Goal: Task Accomplishment & Management: Manage account settings

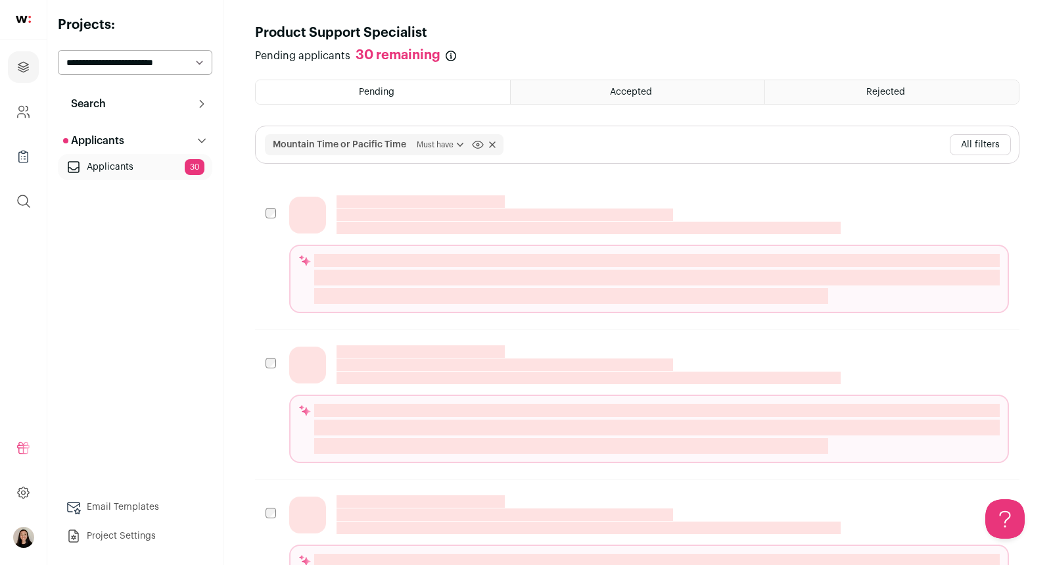
click at [18, 20] on img at bounding box center [23, 19] width 15 height 7
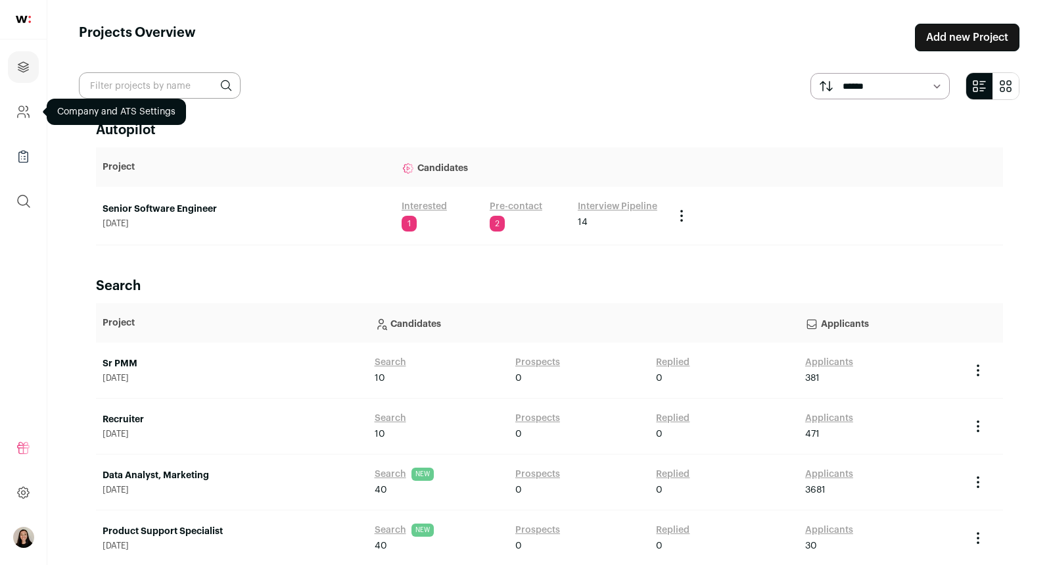
click at [26, 123] on link "Company and ATS Settings" at bounding box center [23, 112] width 31 height 32
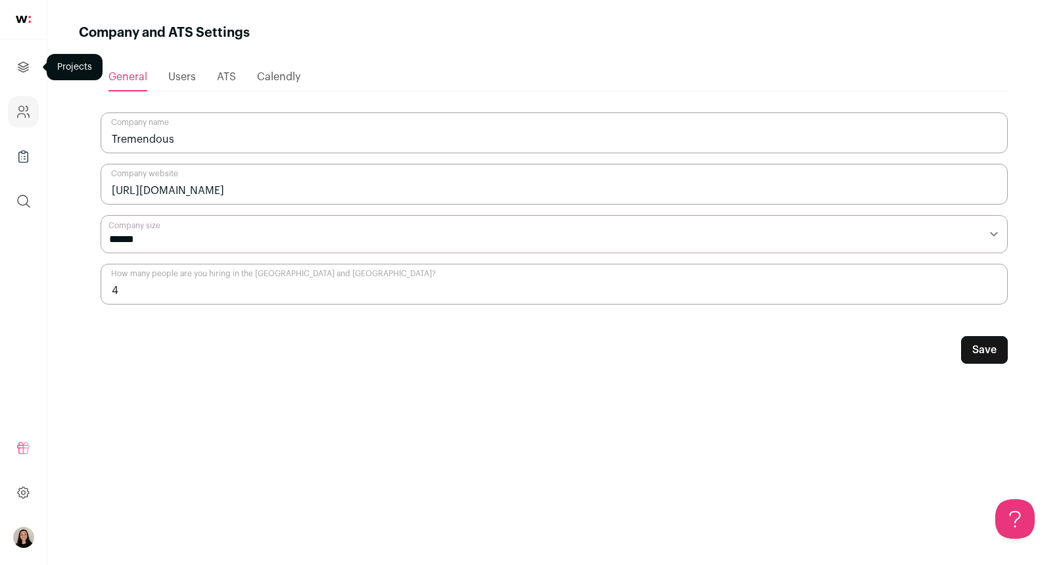
click at [33, 79] on link "Projects" at bounding box center [23, 67] width 31 height 32
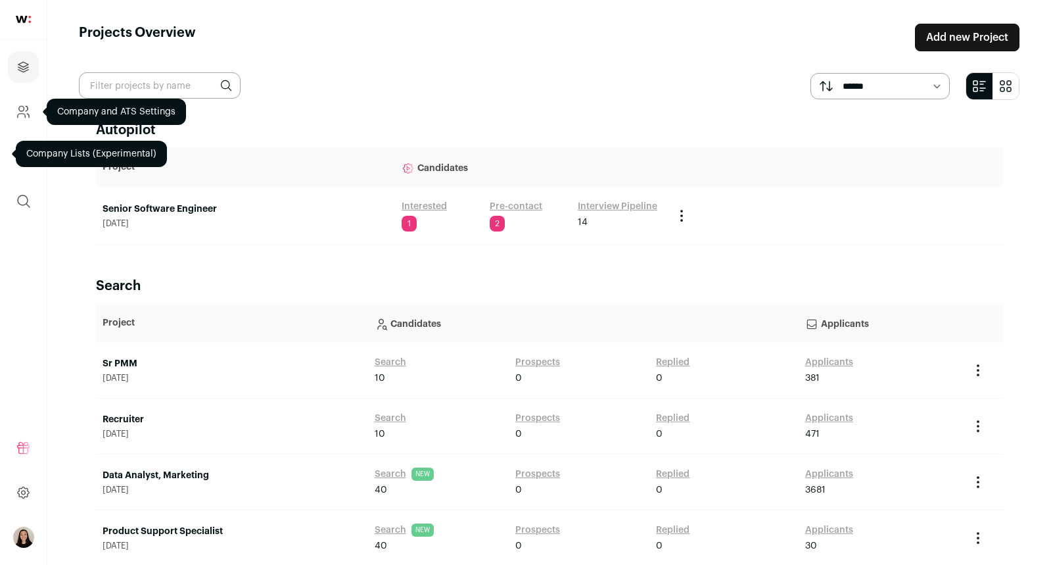
click at [29, 124] on link "Company and ATS Settings" at bounding box center [23, 112] width 31 height 32
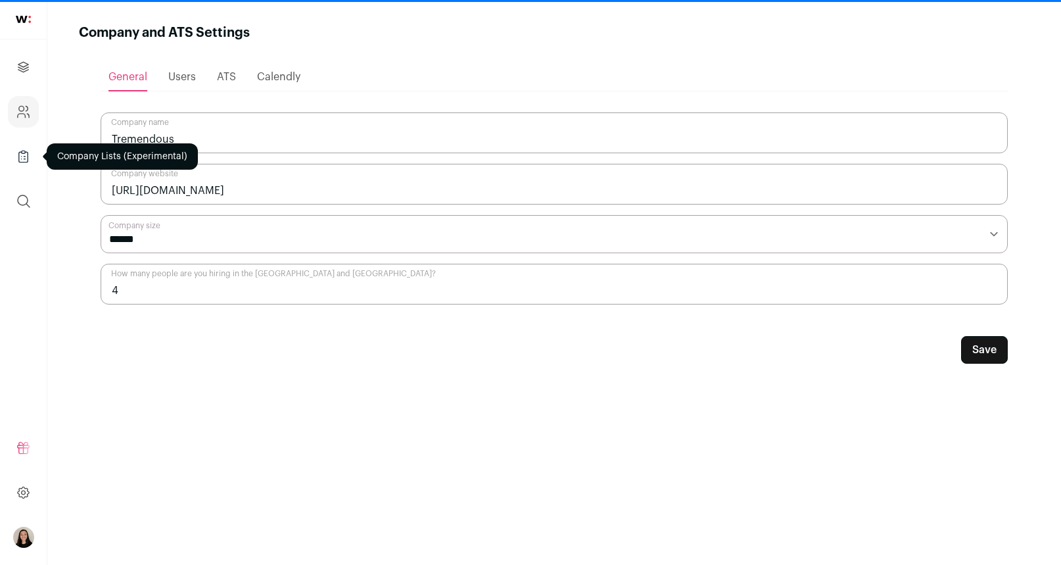
click at [13, 160] on link "Company Lists" at bounding box center [23, 157] width 31 height 32
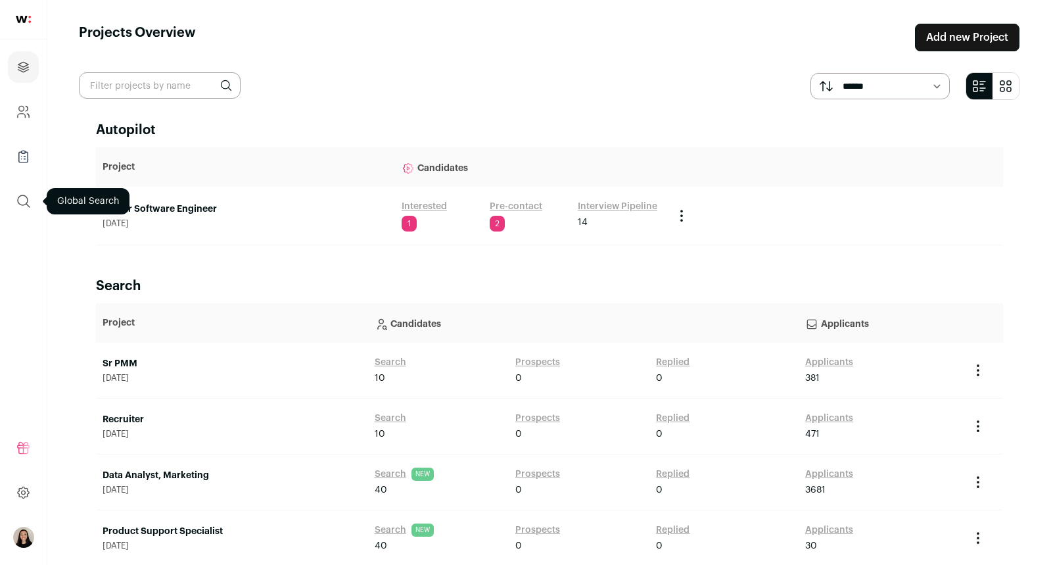
click at [18, 203] on icon "submit" at bounding box center [24, 201] width 16 height 16
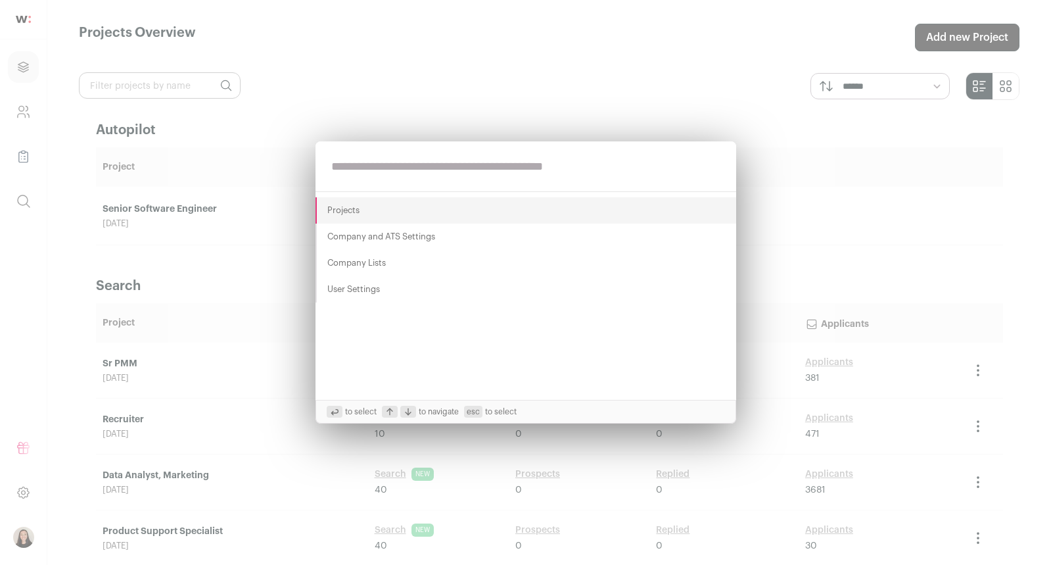
click at [29, 18] on div "Projects Company and ATS Settings Company Lists User Settings to select to navi…" at bounding box center [525, 282] width 1051 height 565
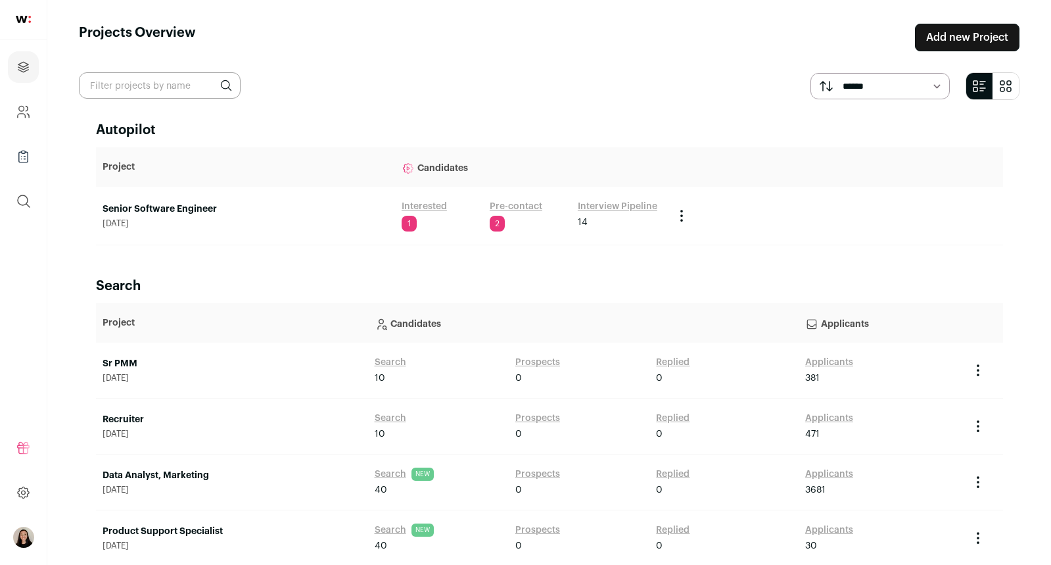
click at [27, 16] on img at bounding box center [23, 19] width 15 height 7
drag, startPoint x: 242, startPoint y: 279, endPoint x: 207, endPoint y: 235, distance: 55.7
click at [242, 279] on h2 "Search" at bounding box center [549, 286] width 907 height 18
click at [408, 205] on link "Interested" at bounding box center [424, 206] width 45 height 13
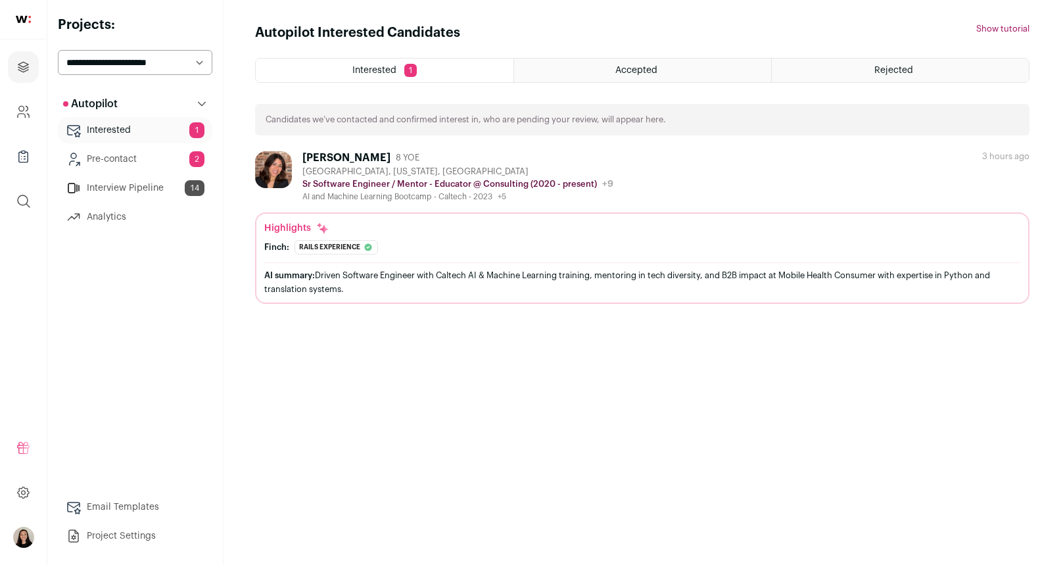
click at [128, 191] on link "Interview Pipeline 14" at bounding box center [135, 188] width 155 height 26
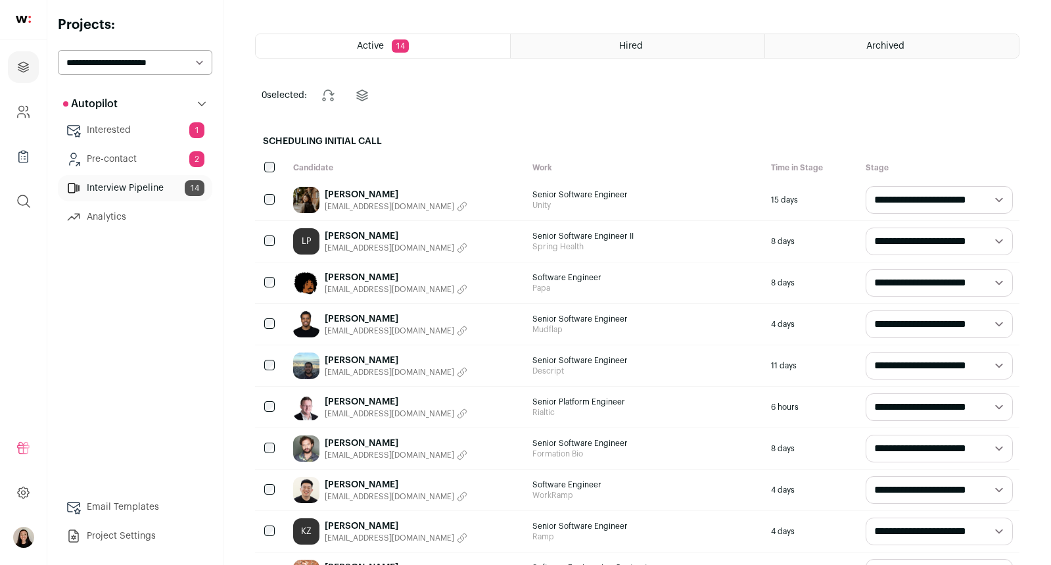
scroll to position [22, 0]
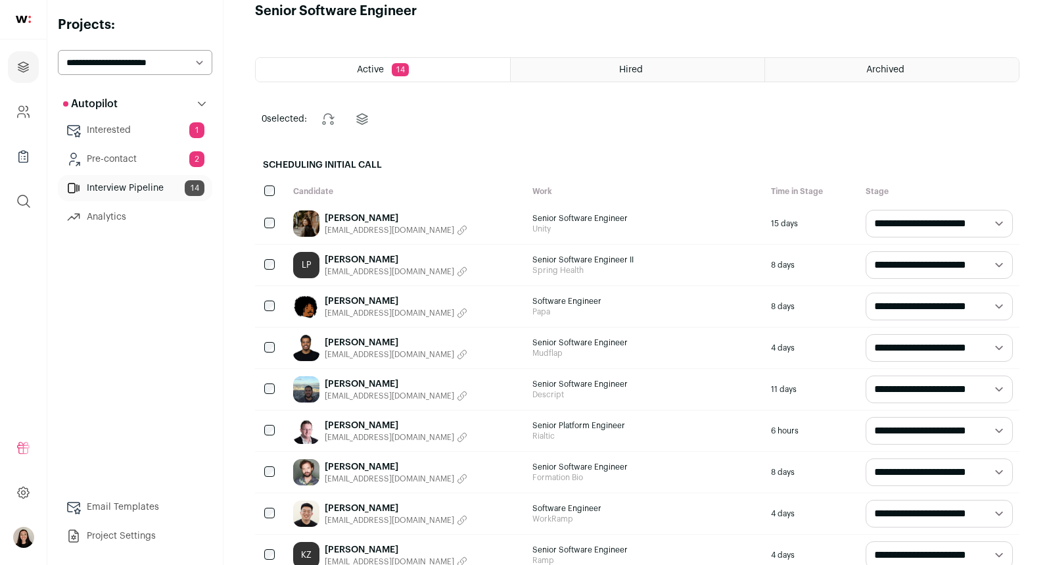
click at [907, 224] on select "**********" at bounding box center [939, 224] width 147 height 28
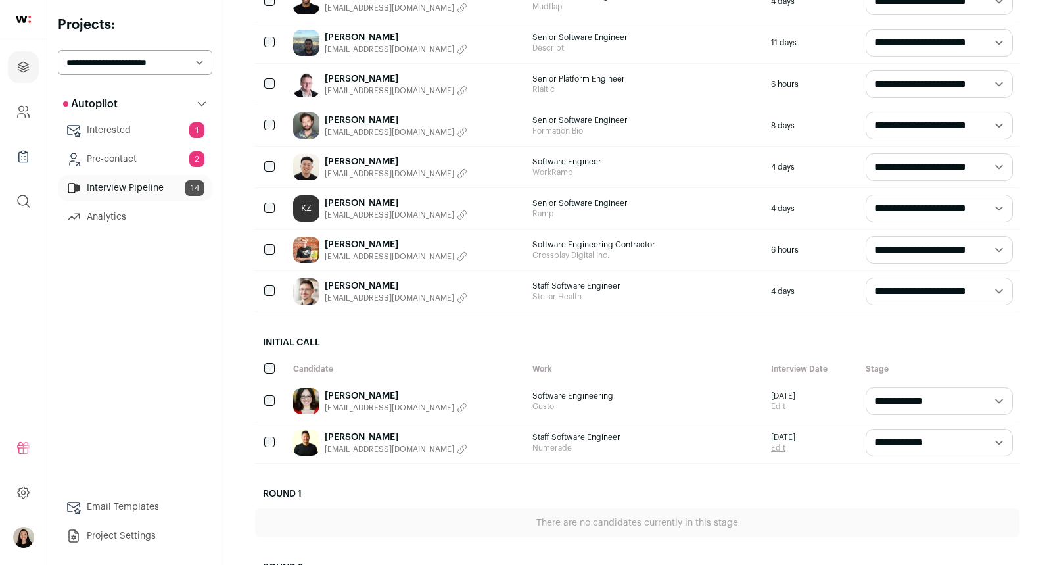
scroll to position [369, 0]
click at [976, 206] on select "**********" at bounding box center [939, 208] width 147 height 28
select select "**********"
click at [866, 194] on select "**********" at bounding box center [939, 208] width 147 height 28
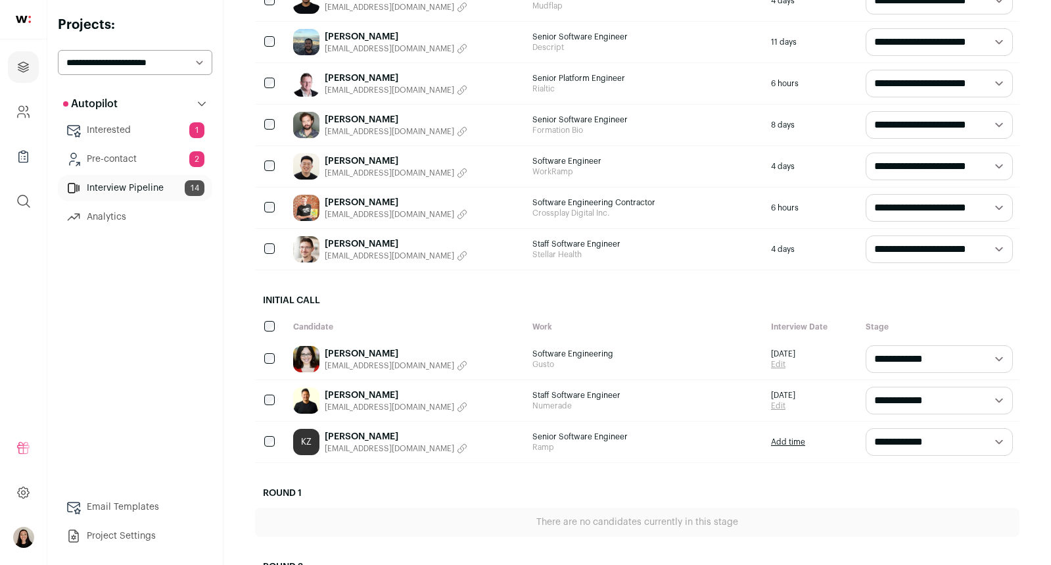
click at [348, 434] on link "[PERSON_NAME]" at bounding box center [396, 436] width 143 height 13
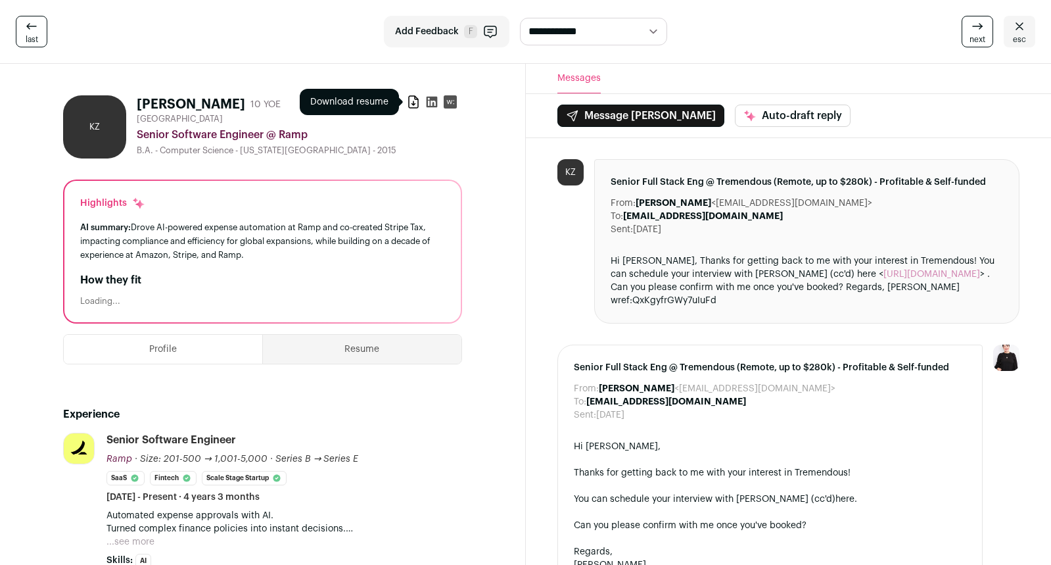
click at [414, 107] on icon at bounding box center [413, 101] width 13 height 13
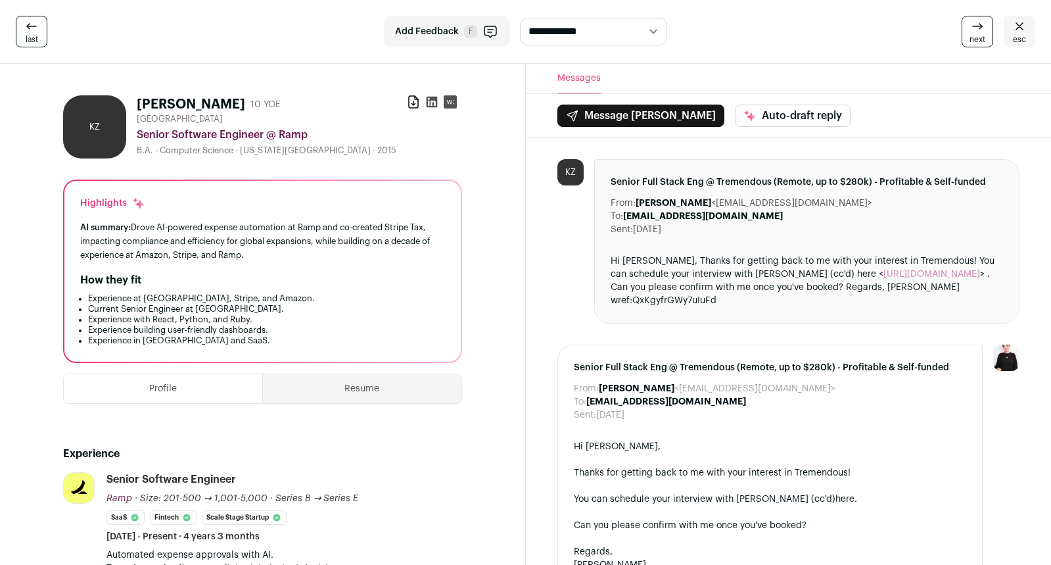
click at [430, 99] on icon at bounding box center [431, 102] width 11 height 11
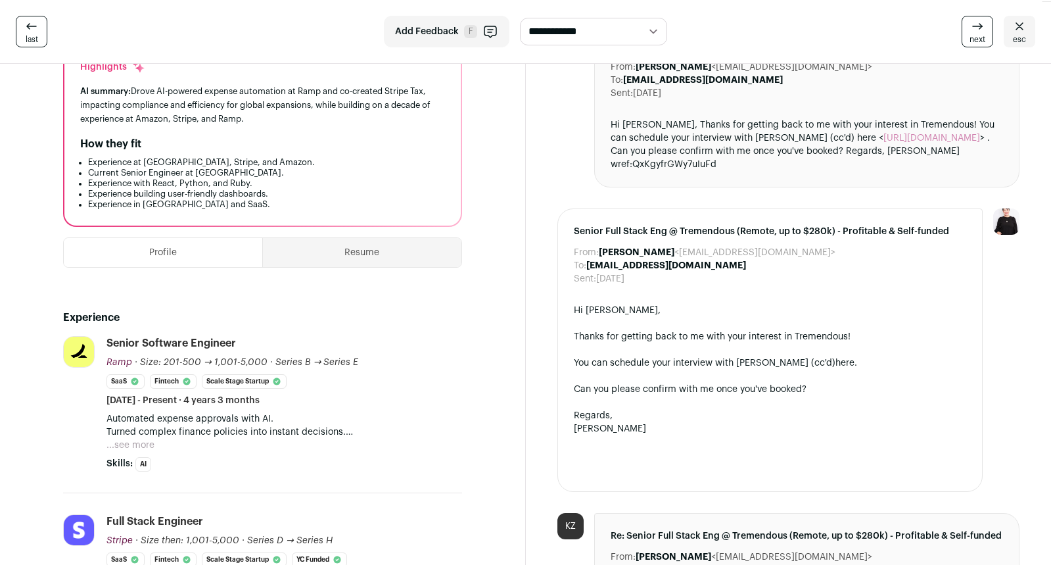
scroll to position [137, 0]
drag, startPoint x: 128, startPoint y: 443, endPoint x: 302, endPoint y: 431, distance: 175.3
click at [128, 443] on button "...see more" at bounding box center [131, 444] width 48 height 13
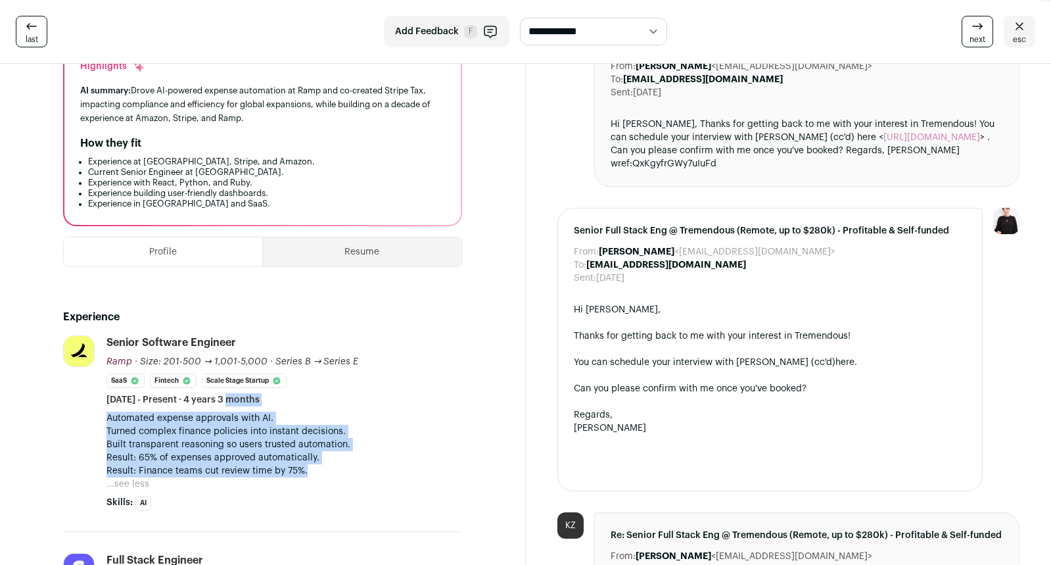
drag, startPoint x: 322, startPoint y: 471, endPoint x: 157, endPoint y: 399, distance: 180.5
click at [157, 399] on li "Senior Software Engineer Ramp Ramp [DOMAIN_NAME] Add to company list Public / P…" at bounding box center [285, 422] width 356 height 175
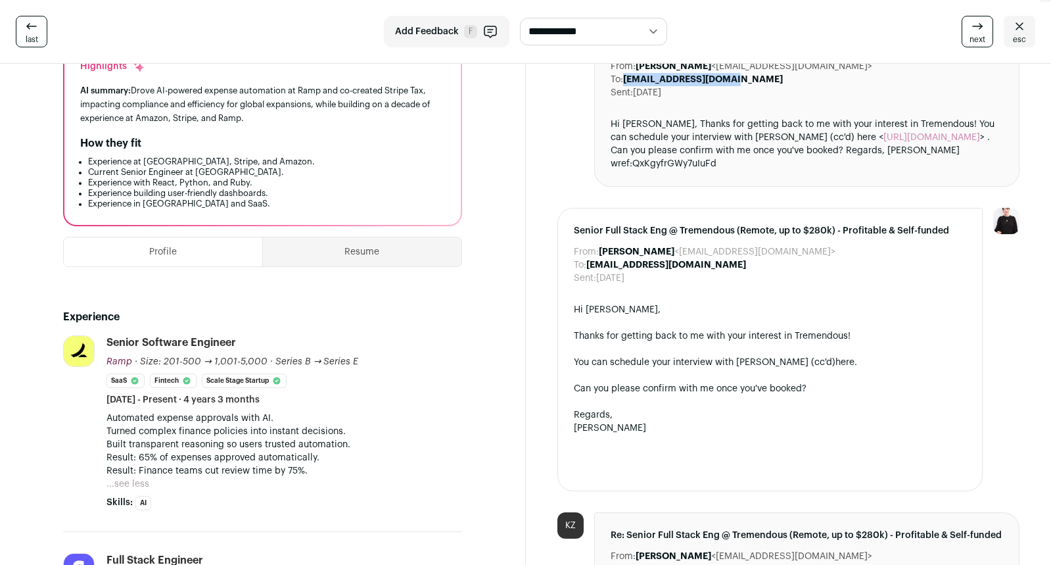
drag, startPoint x: 736, startPoint y: 80, endPoint x: 638, endPoint y: 83, distance: 98.7
click at [634, 84] on div "To: [EMAIL_ADDRESS][DOMAIN_NAME]" at bounding box center [807, 79] width 393 height 13
copy b "[EMAIL_ADDRESS][DOMAIN_NAME]"
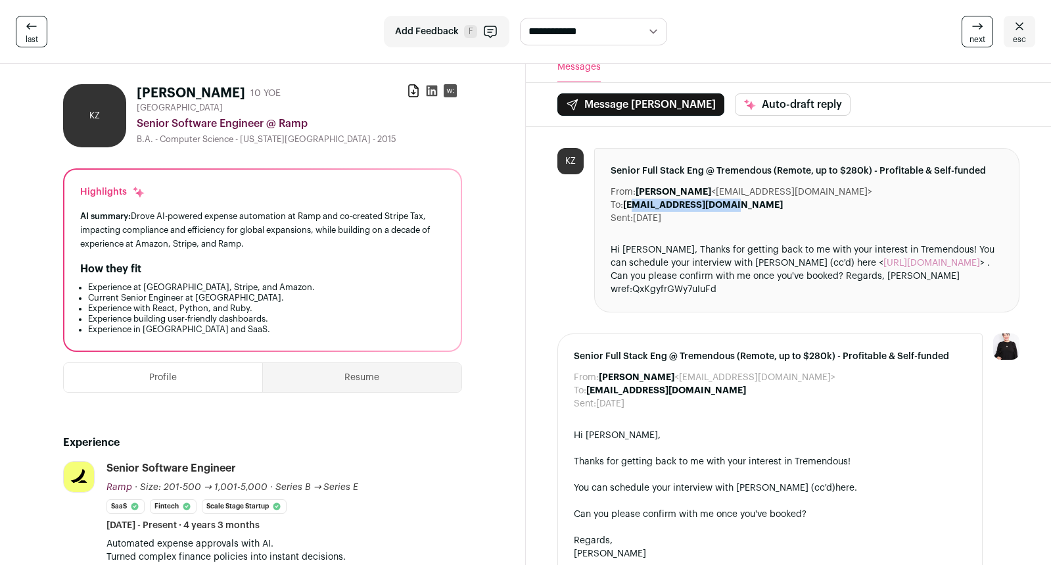
scroll to position [0, 0]
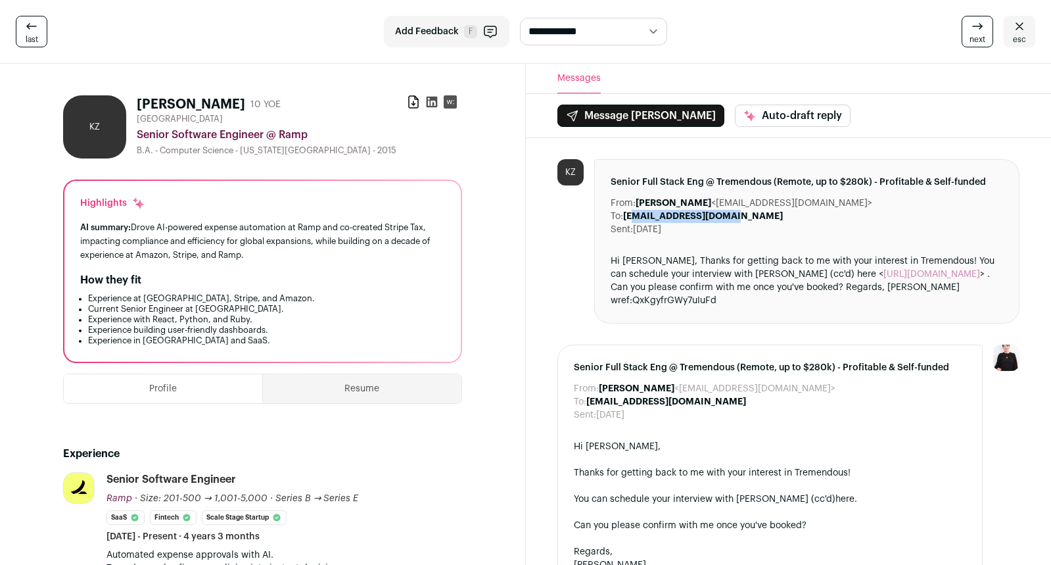
click at [429, 97] on icon at bounding box center [431, 102] width 11 height 11
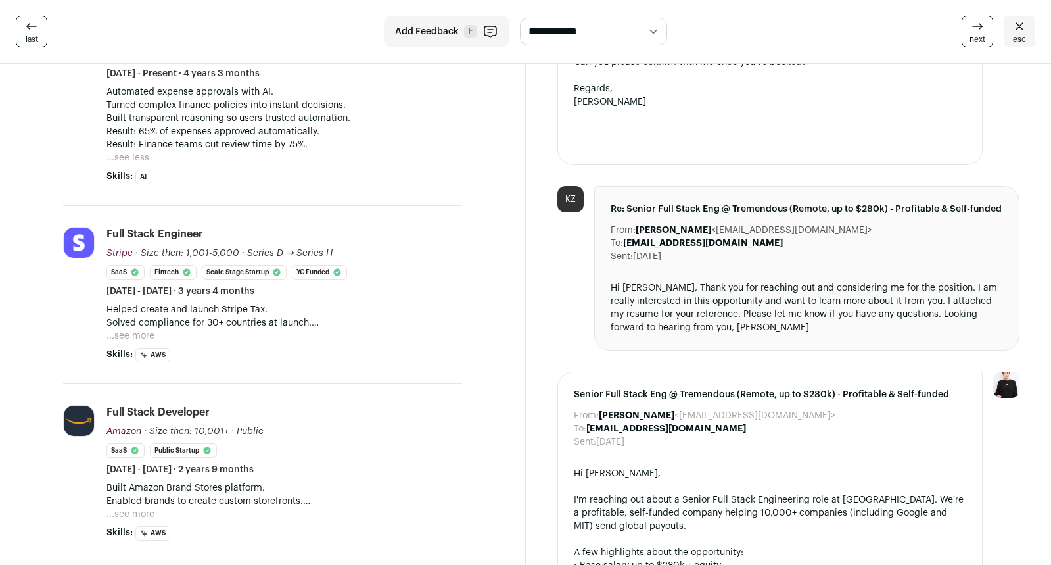
scroll to position [545, 0]
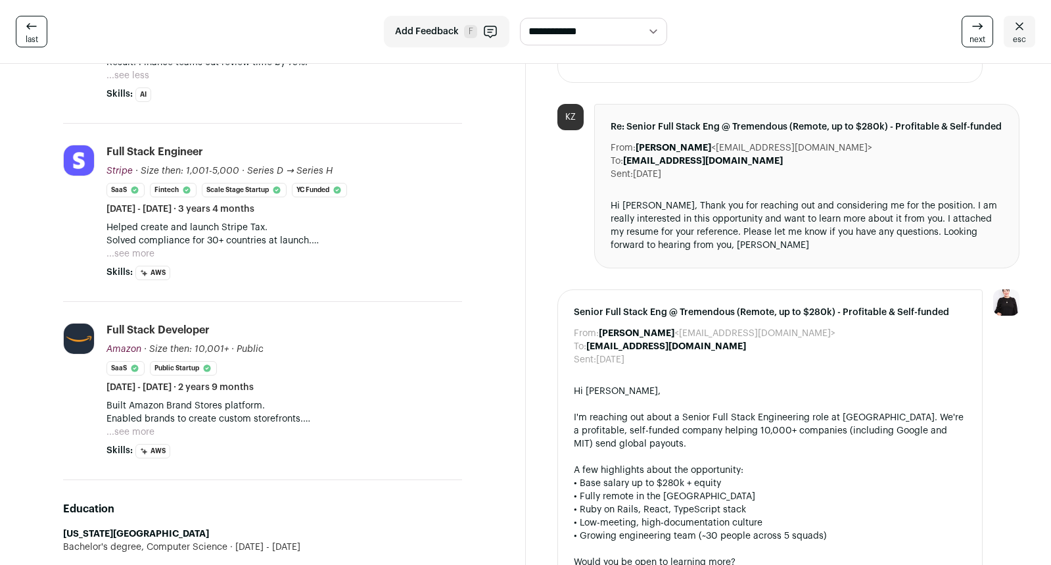
click at [133, 251] on button "...see more" at bounding box center [131, 253] width 48 height 13
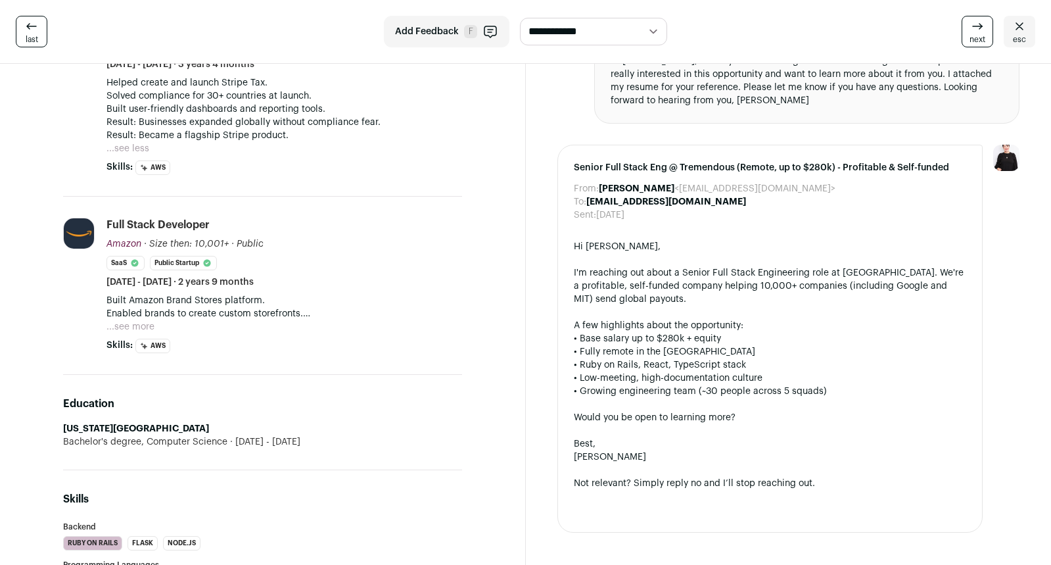
scroll to position [686, 0]
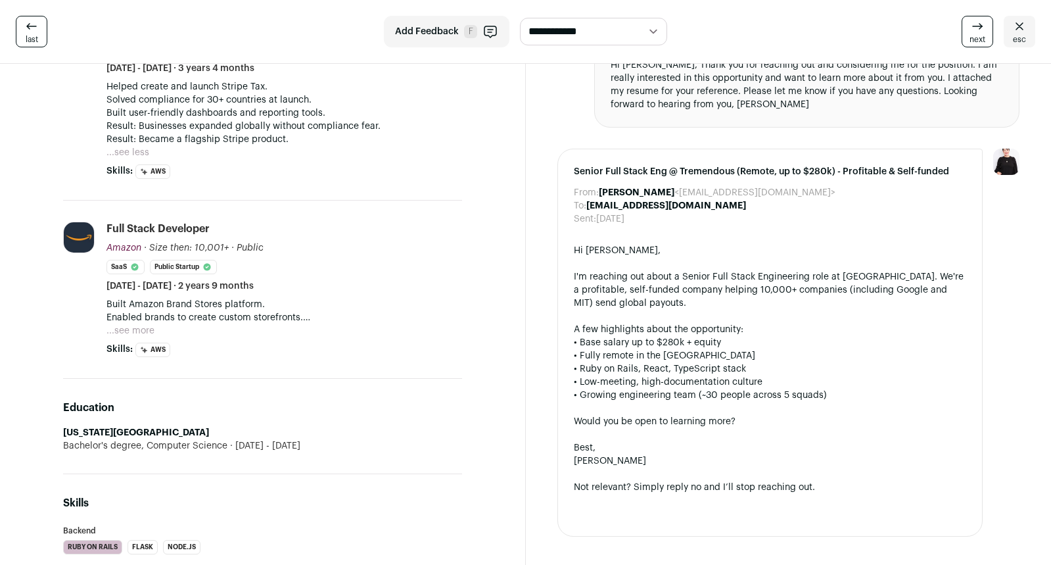
click at [135, 325] on button "...see more" at bounding box center [131, 330] width 48 height 13
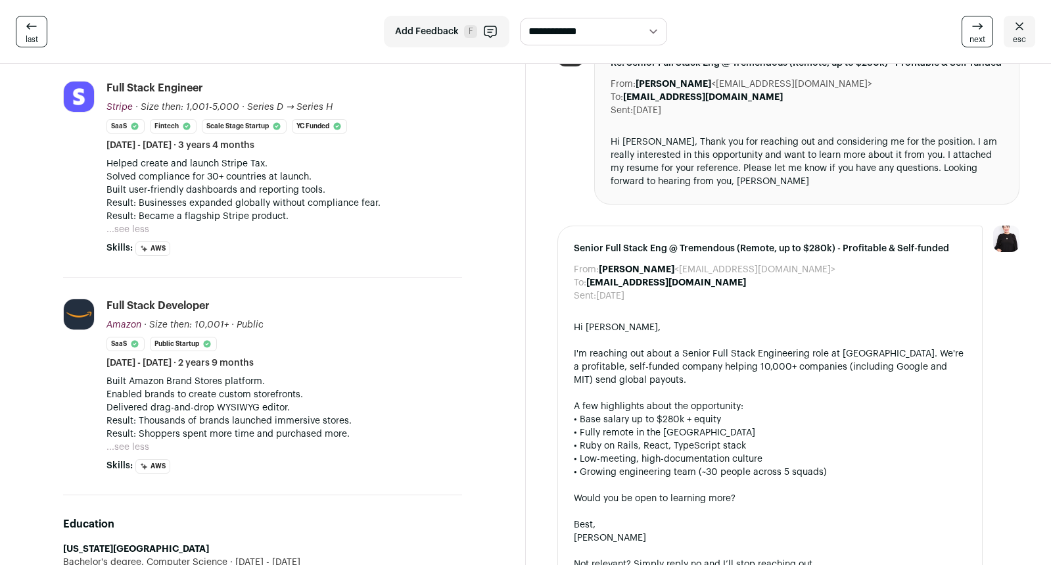
scroll to position [598, 0]
